Goal: Task Accomplishment & Management: Manage account settings

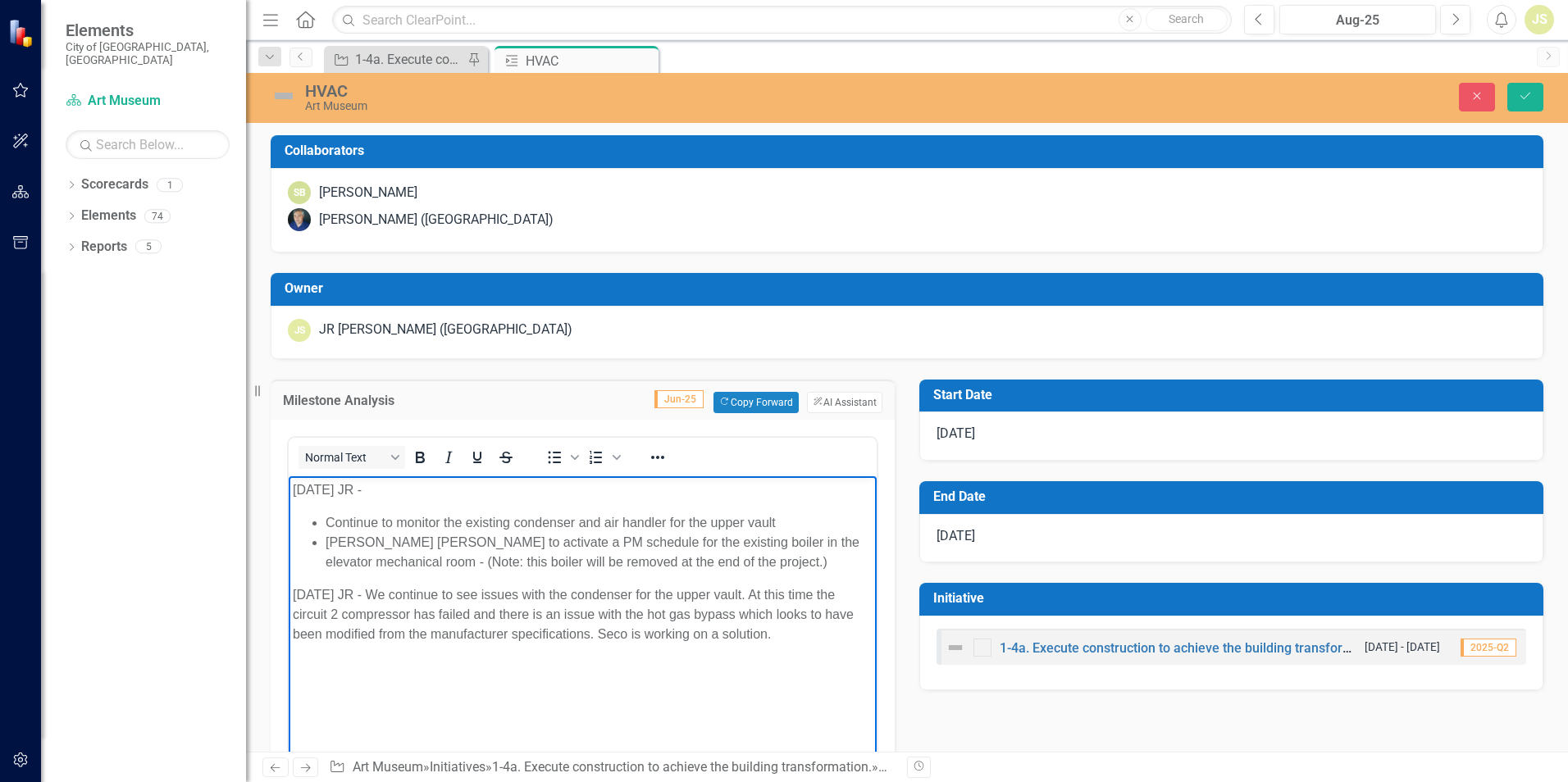
scroll to position [71, 0]
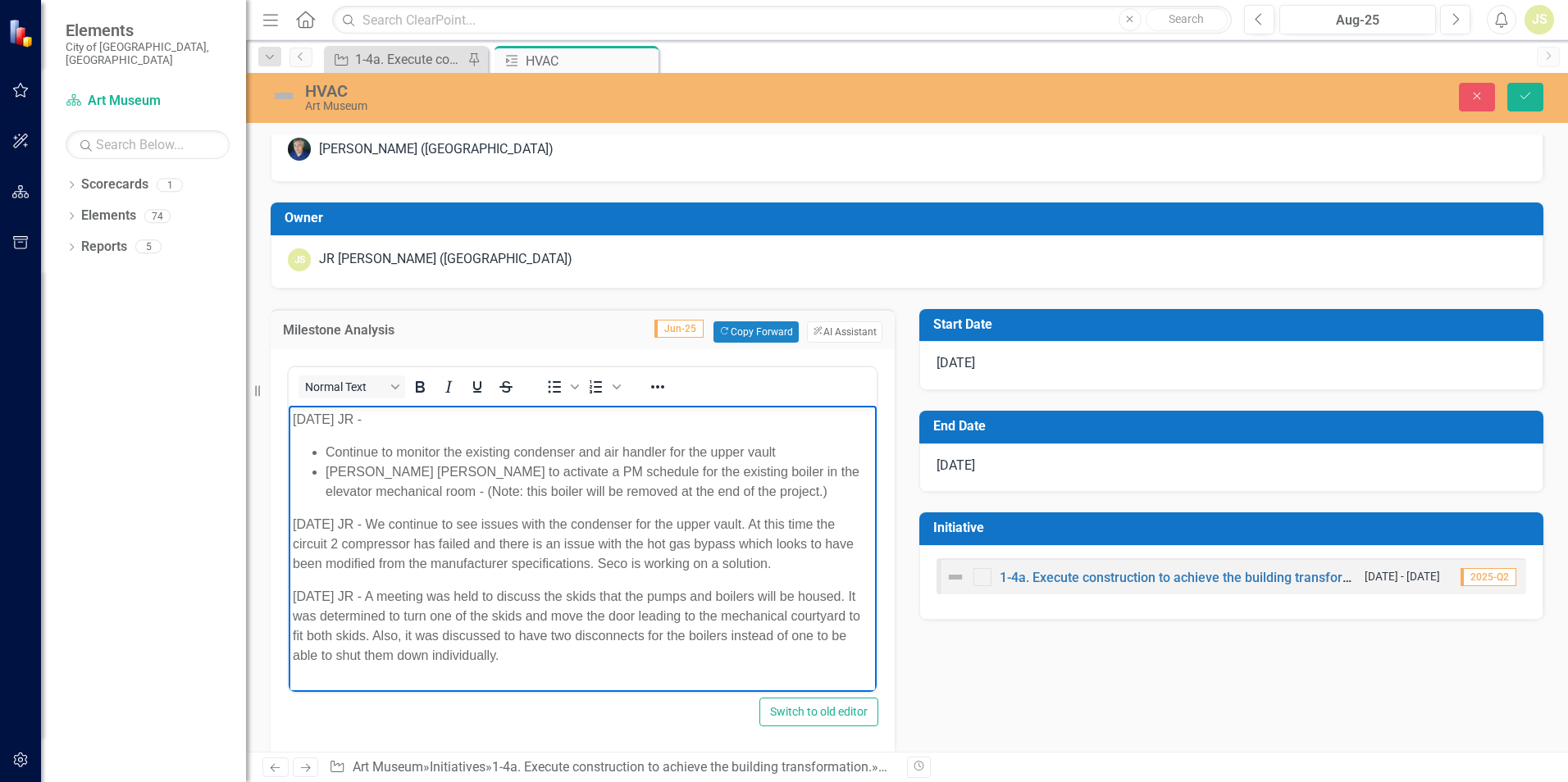
click at [509, 653] on p "[DATE] JR - A meeting was held to discuss the skids that the pumps and boilers …" at bounding box center [582, 626] width 579 height 79
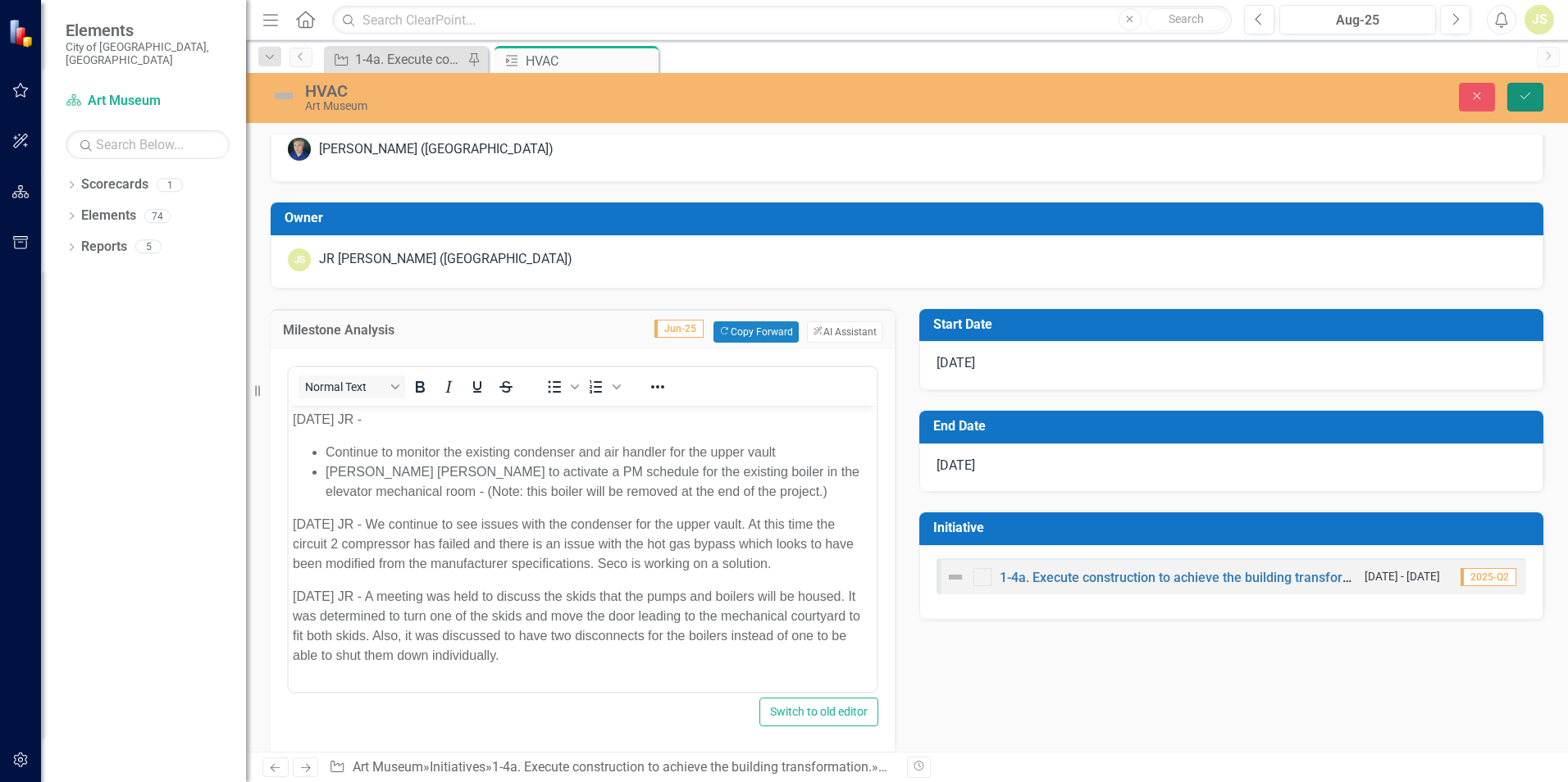
click at [1531, 98] on icon "Save" at bounding box center [1525, 95] width 15 height 12
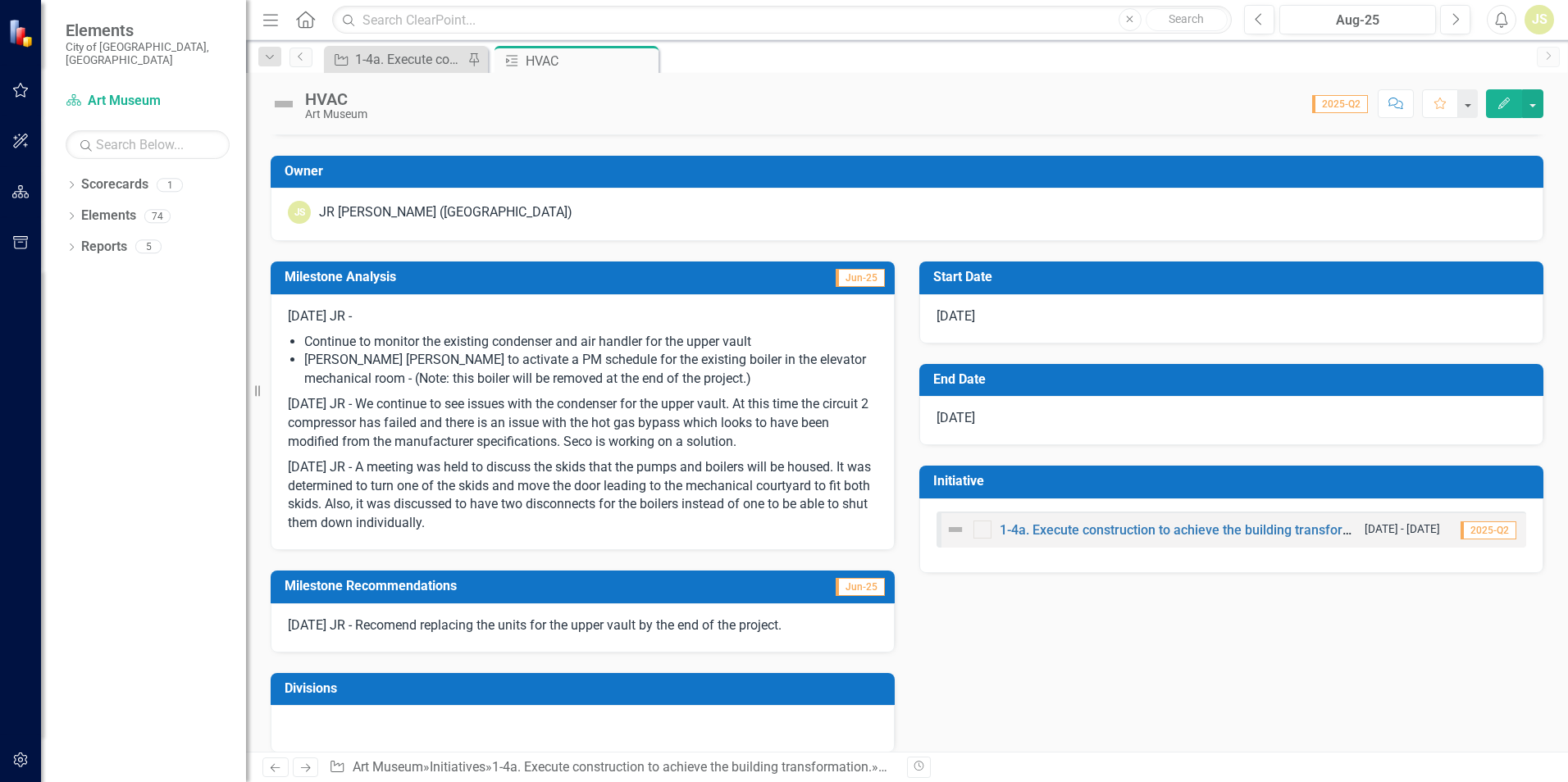
scroll to position [0, 0]
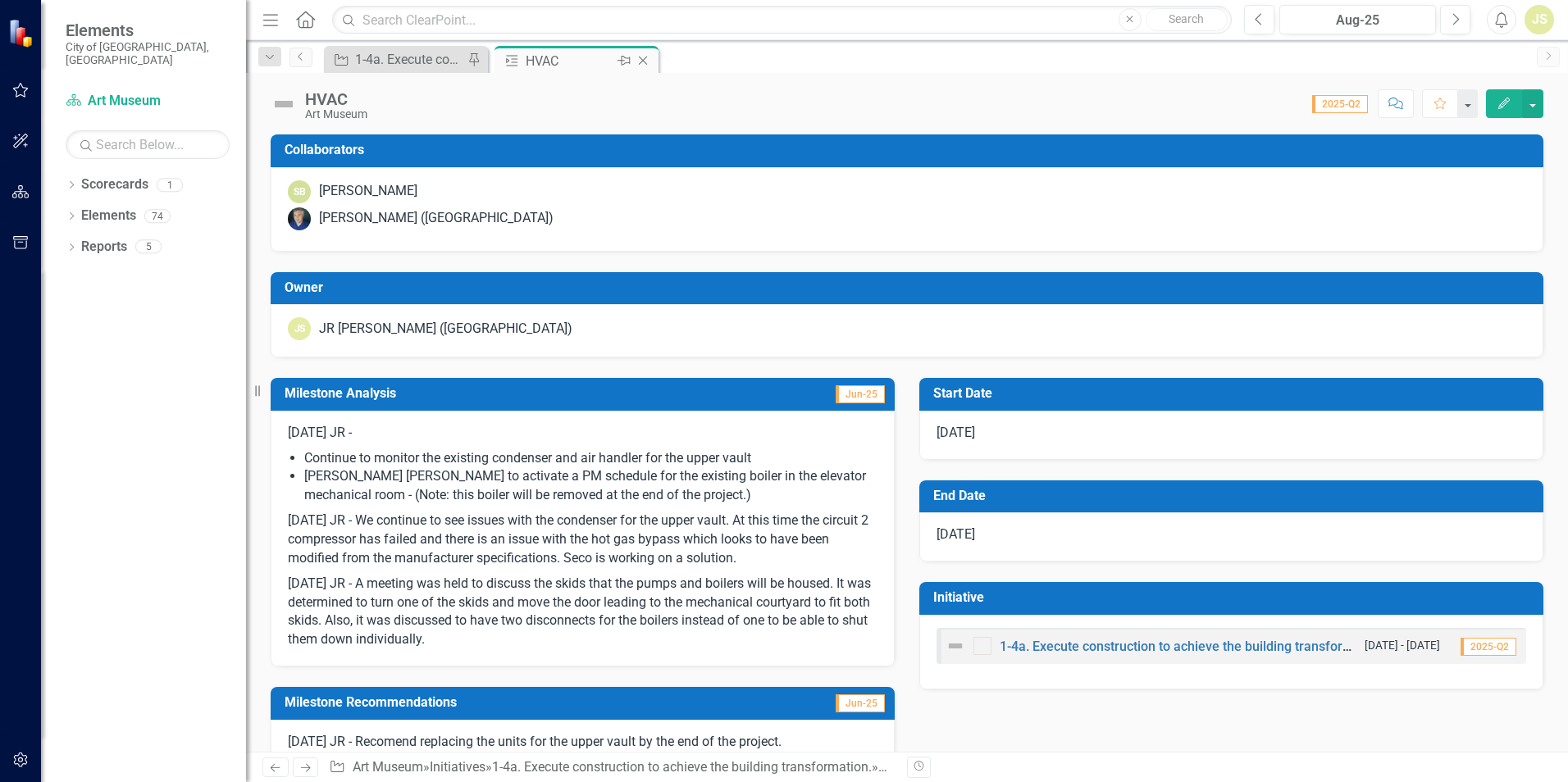
click at [641, 58] on icon at bounding box center [644, 61] width 9 height 9
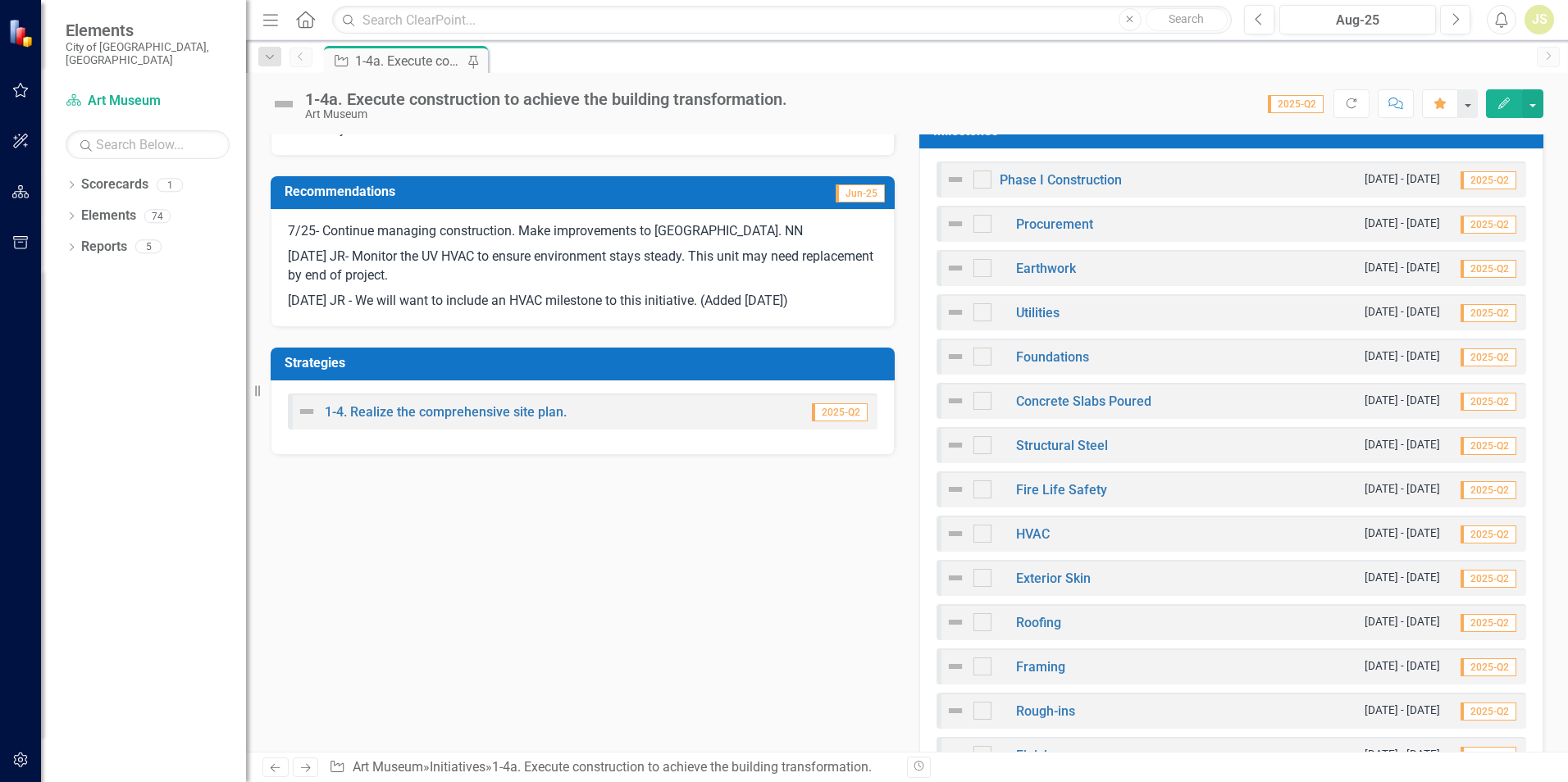
scroll to position [574, 0]
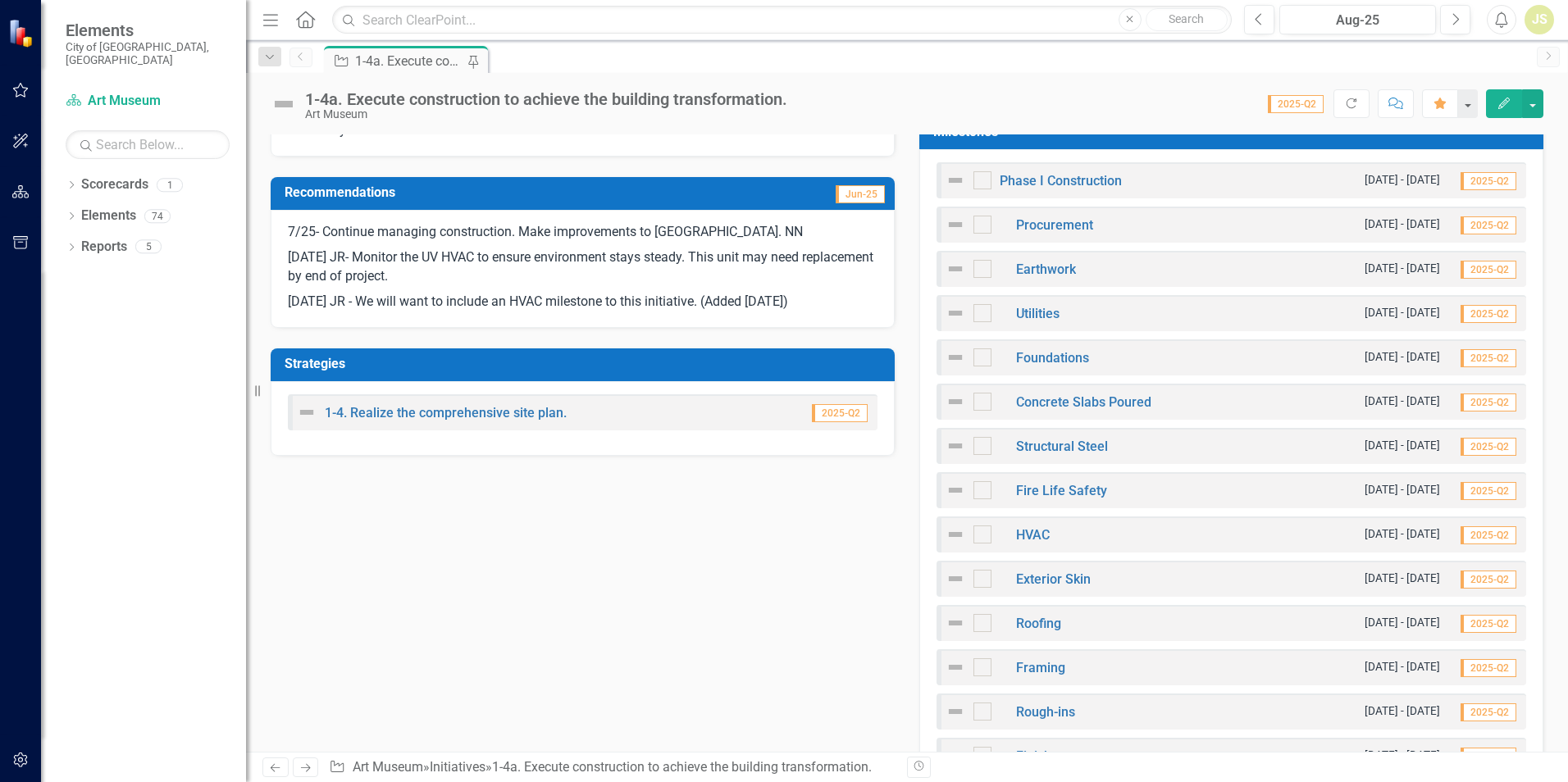
click at [1053, 439] on div "Structural Steel" at bounding box center [1026, 445] width 162 height 19
click at [1047, 448] on link "Structural Steel" at bounding box center [1062, 446] width 92 height 16
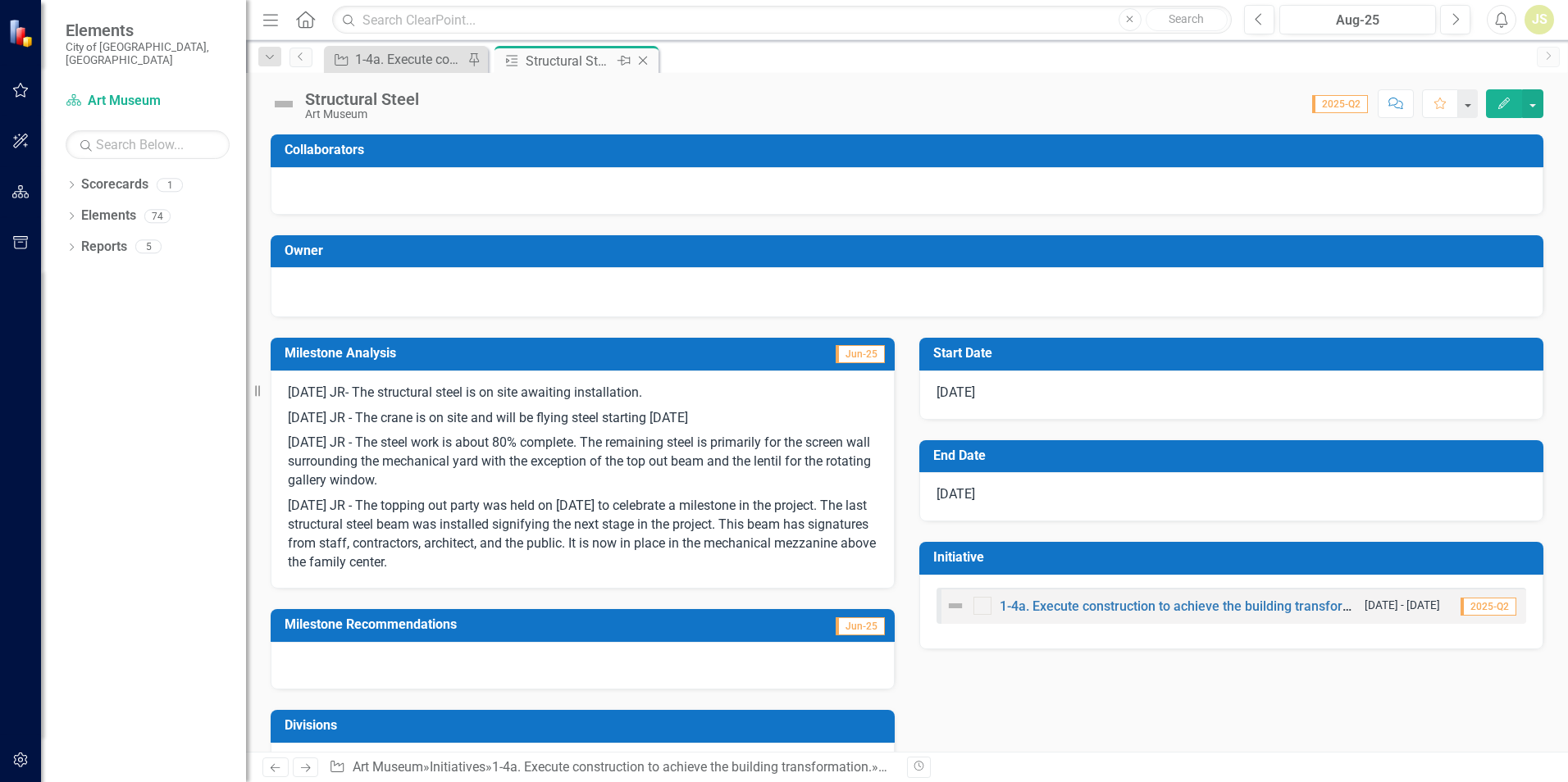
click at [648, 59] on icon "Close" at bounding box center [643, 61] width 17 height 13
